Goal: Task Accomplishment & Management: Manage account settings

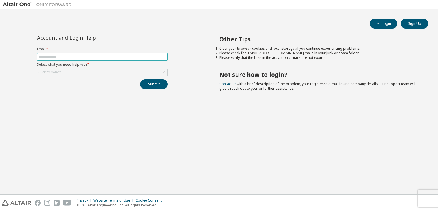
click at [104, 59] on input "text" at bounding box center [102, 57] width 128 height 5
type input "**********"
click at [86, 72] on div "Click to select" at bounding box center [102, 72] width 130 height 7
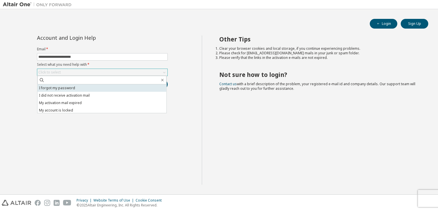
click at [63, 90] on li "I forgot my password" at bounding box center [102, 88] width 129 height 7
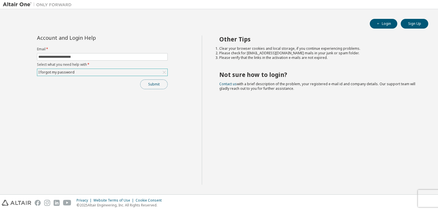
click at [150, 82] on button "Submit" at bounding box center [154, 85] width 28 height 10
click at [160, 85] on button "Submit" at bounding box center [154, 85] width 28 height 10
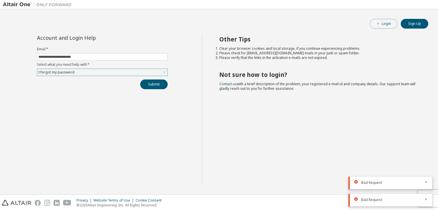
click at [384, 23] on button "Login" at bounding box center [384, 24] width 28 height 10
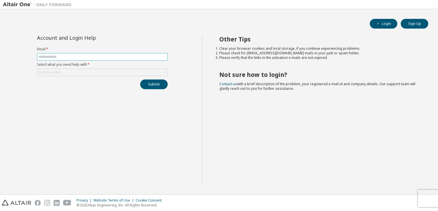
click at [79, 56] on input "text" at bounding box center [102, 57] width 128 height 5
type input "**********"
click at [75, 74] on div "Click to select" at bounding box center [102, 72] width 130 height 7
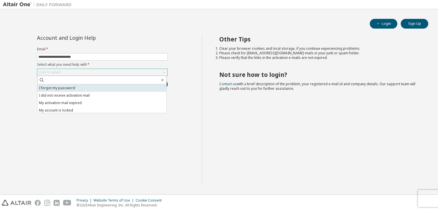
click at [79, 87] on li "I forgot my password" at bounding box center [102, 88] width 129 height 7
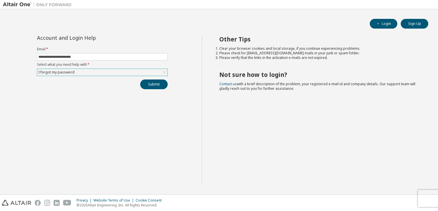
click at [103, 74] on div "I forgot my password" at bounding box center [102, 72] width 130 height 7
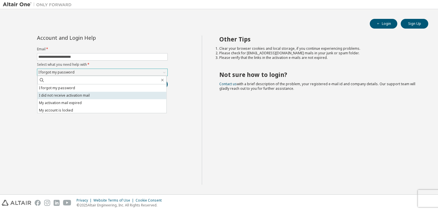
click at [82, 93] on li "I did not receive activation mail" at bounding box center [102, 95] width 129 height 7
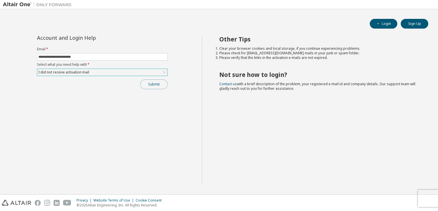
click at [153, 84] on button "Submit" at bounding box center [154, 85] width 28 height 10
click at [154, 84] on button "Submit" at bounding box center [154, 85] width 28 height 10
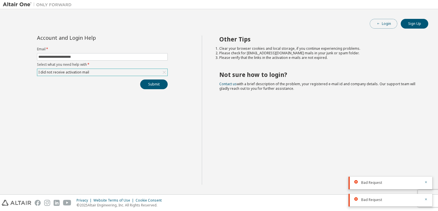
click at [381, 21] on button "Login" at bounding box center [384, 24] width 28 height 10
